Goal: Transaction & Acquisition: Purchase product/service

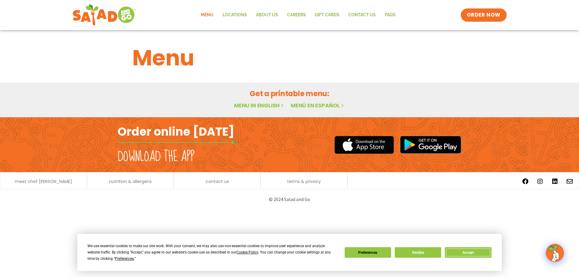
click at [454, 237] on button "Accept" at bounding box center [468, 252] width 46 height 11
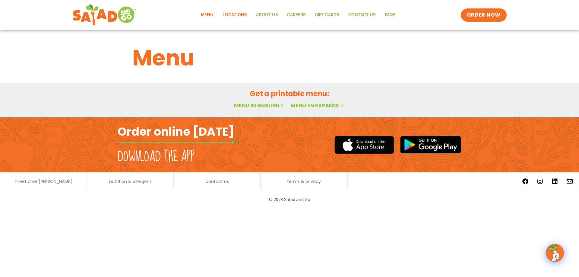
click at [238, 16] on link "Locations" at bounding box center [234, 15] width 33 height 14
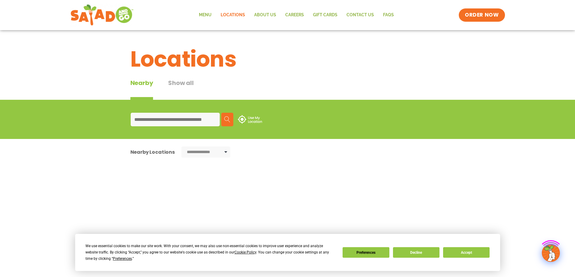
click at [196, 114] on input at bounding box center [175, 120] width 89 height 14
type input "*****"
click at [225, 119] on img at bounding box center [227, 119] width 6 height 6
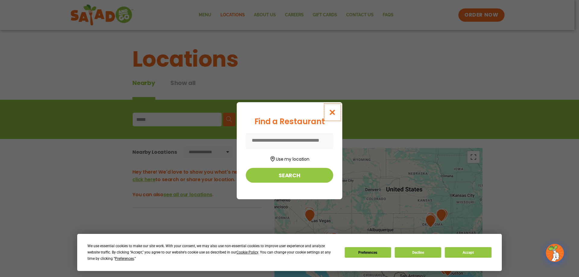
click at [333, 110] on icon "Close modal" at bounding box center [333, 112] width 8 height 6
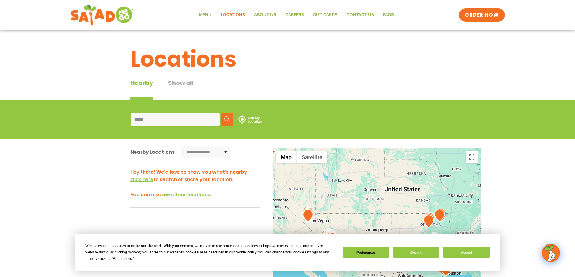
click at [228, 119] on img at bounding box center [227, 119] width 6 height 6
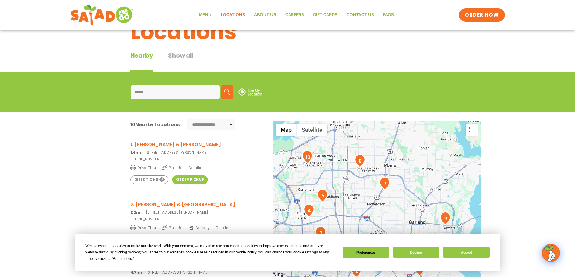
scroll to position [60, 0]
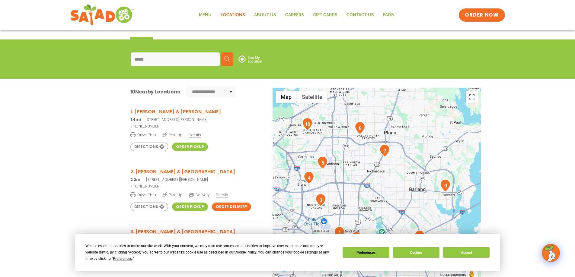
click at [176, 117] on link "1. Lemmon & Herschel 1.4mi 4401 Lemmon Ave, Dallas, TX 75219" at bounding box center [195, 115] width 130 height 14
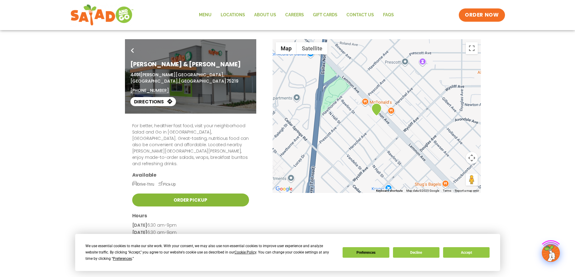
scroll to position [106, 0]
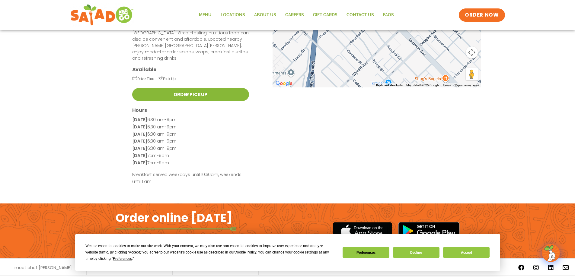
click at [184, 88] on link "Order Pickup" at bounding box center [190, 94] width 117 height 13
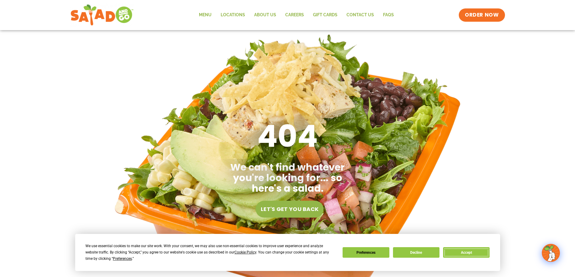
click at [468, 257] on button "Accept" at bounding box center [466, 252] width 46 height 11
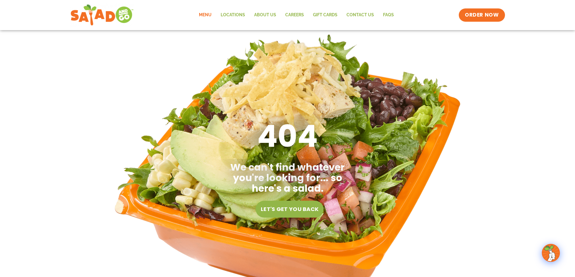
click at [208, 16] on link "Menu" at bounding box center [205, 15] width 22 height 14
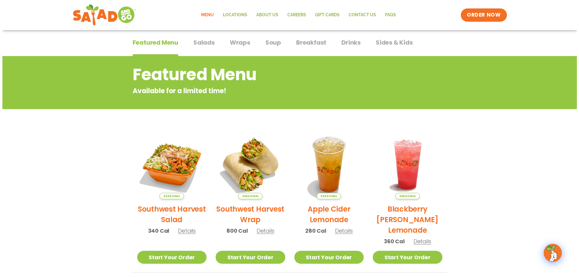
scroll to position [91, 0]
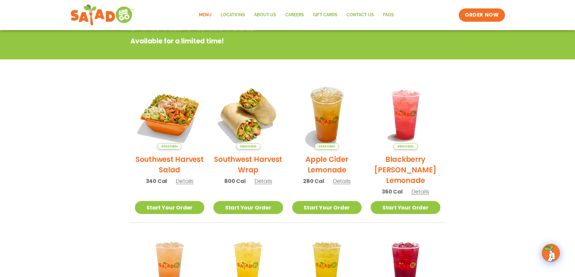
click at [257, 181] on span "Details" at bounding box center [263, 181] width 18 height 8
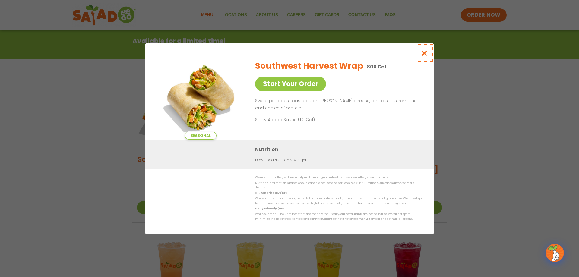
click at [428, 51] on button "Close modal" at bounding box center [425, 53] width 20 height 20
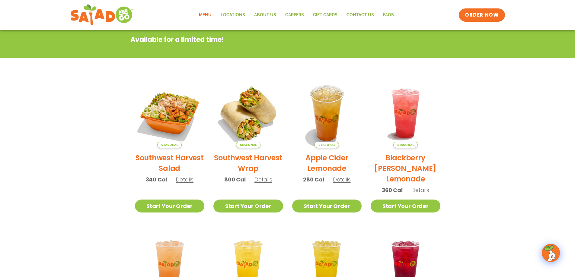
scroll to position [0, 0]
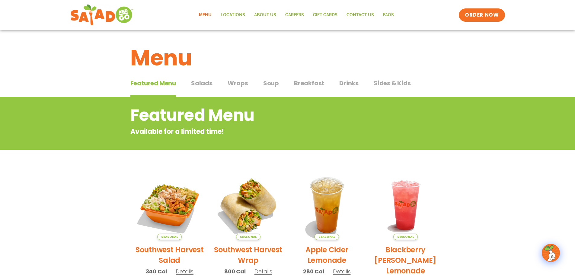
click at [198, 84] on span "Salads" at bounding box center [201, 83] width 21 height 9
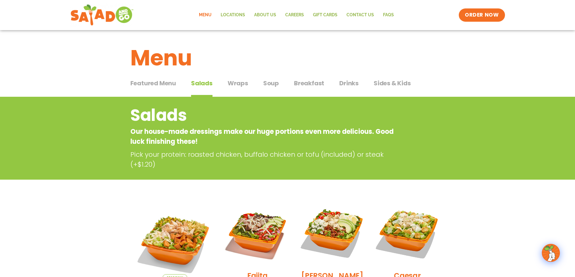
click at [228, 88] on span "Wraps" at bounding box center [238, 83] width 21 height 9
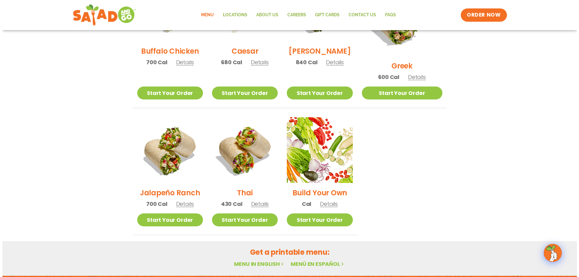
scroll to position [362, 0]
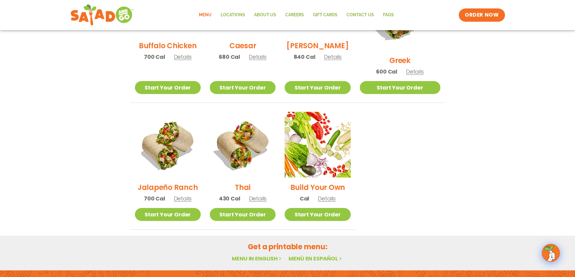
click at [179, 195] on span "Details" at bounding box center [183, 199] width 18 height 8
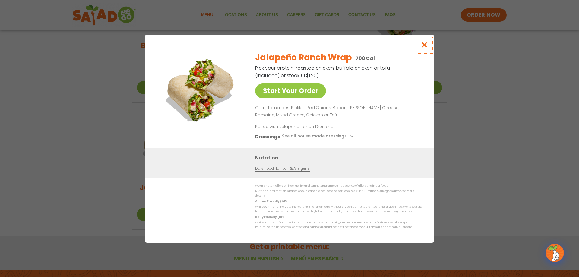
click at [426, 43] on button "Close modal" at bounding box center [425, 45] width 20 height 20
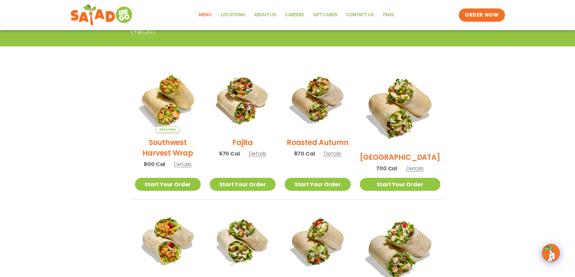
scroll to position [126, 0]
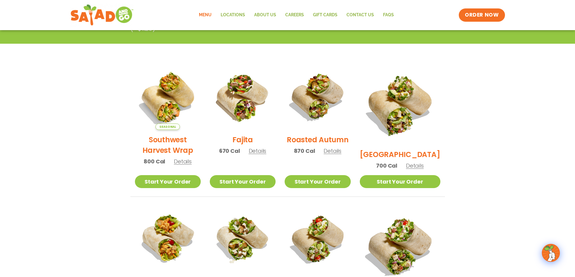
click at [419, 162] on span "Details" at bounding box center [415, 166] width 18 height 8
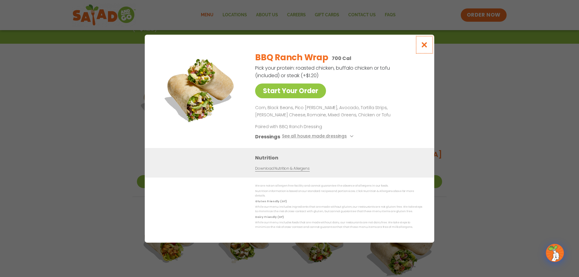
click at [428, 45] on icon "Close modal" at bounding box center [425, 45] width 8 height 6
